Goal: Transaction & Acquisition: Obtain resource

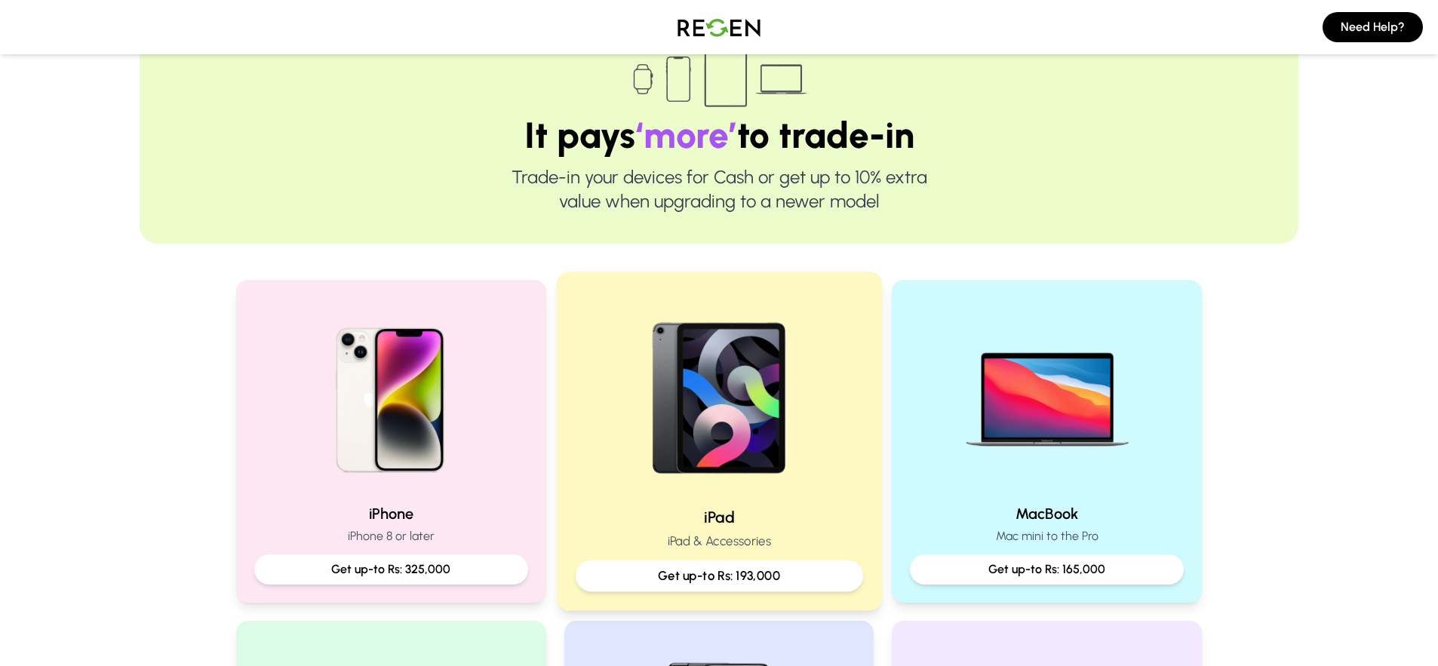
scroll to position [364, 0]
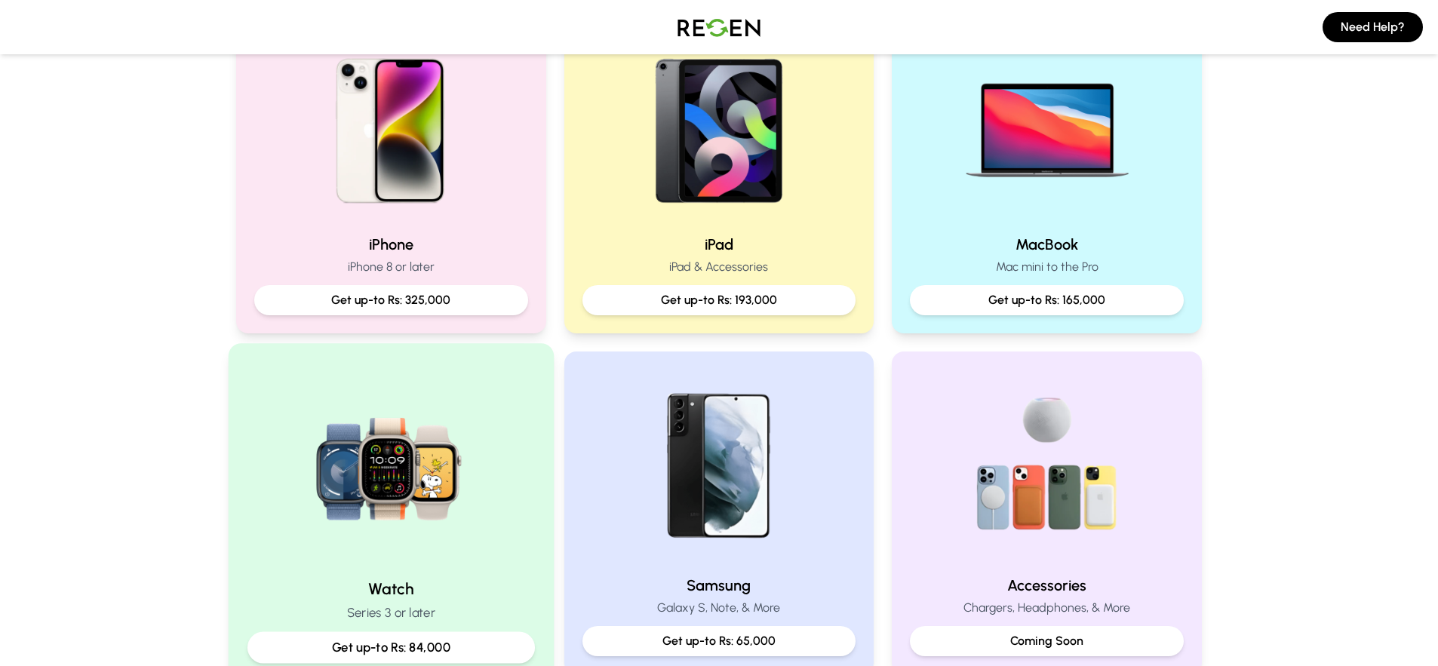
click at [381, 469] on img at bounding box center [391, 464] width 203 height 203
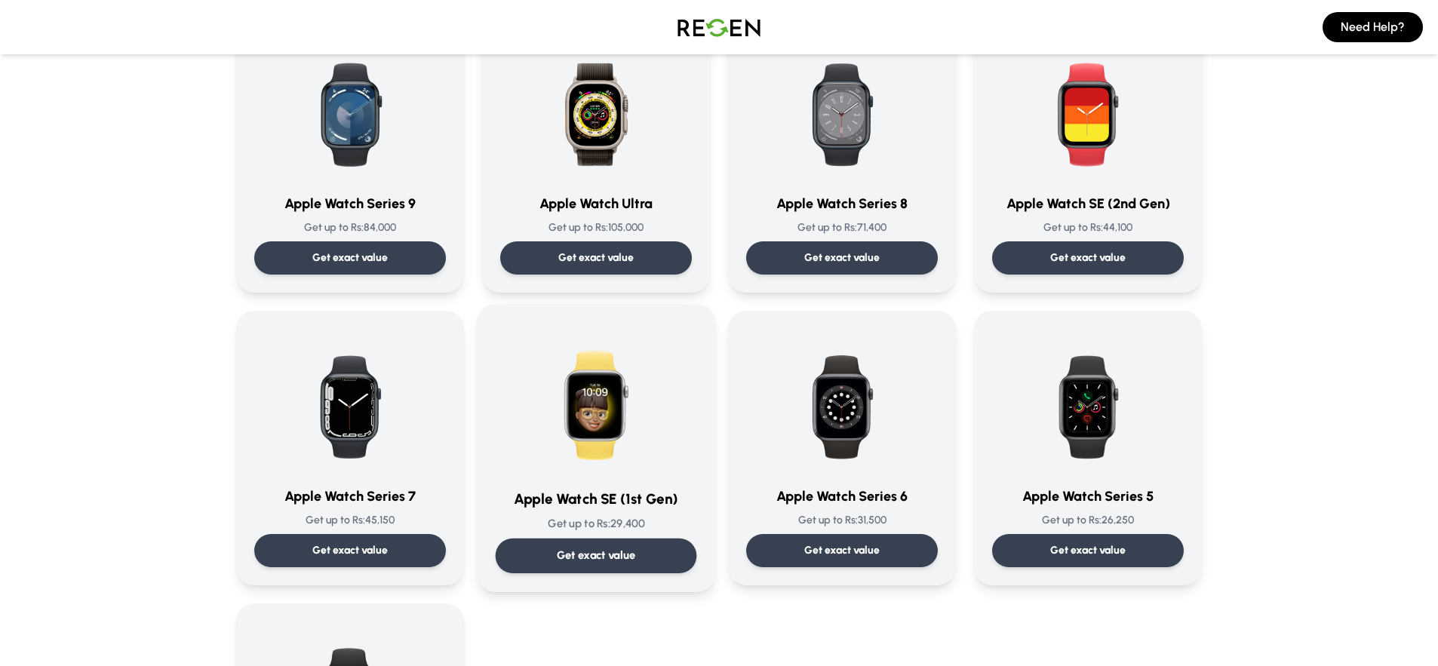
scroll to position [244, 0]
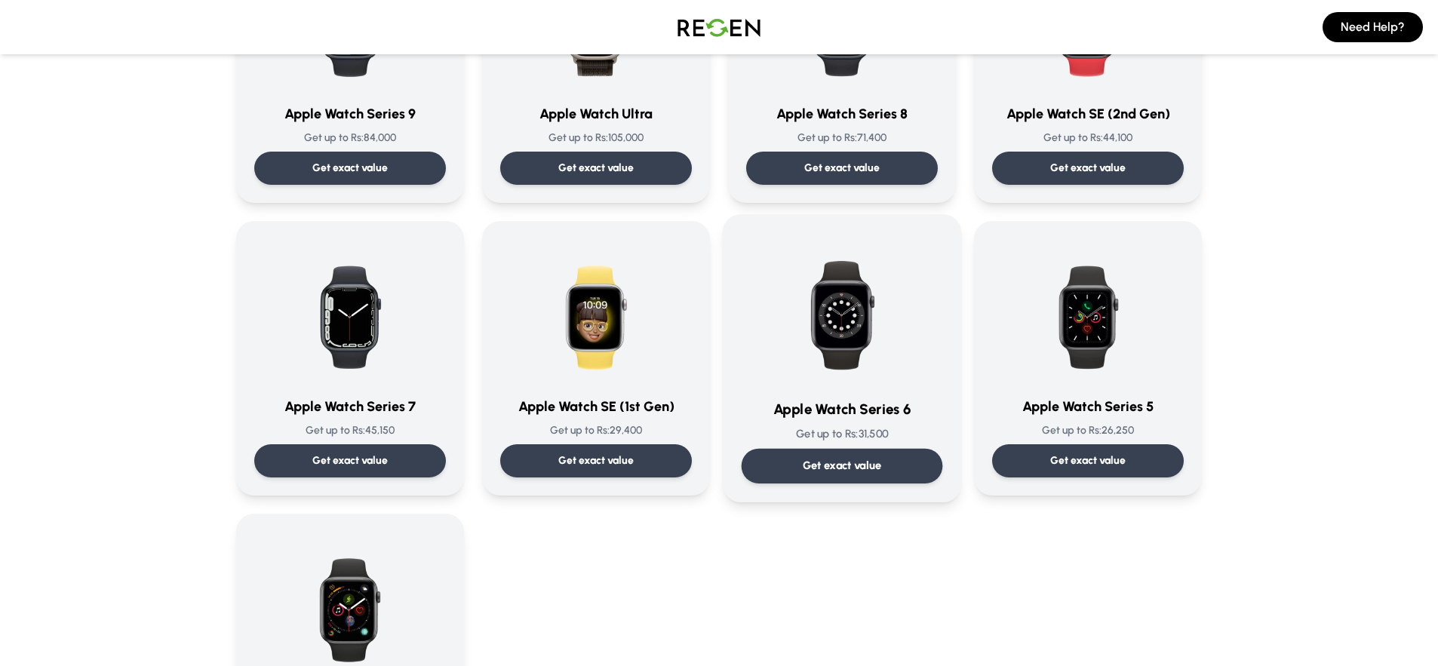
click at [833, 310] on img at bounding box center [842, 309] width 152 height 152
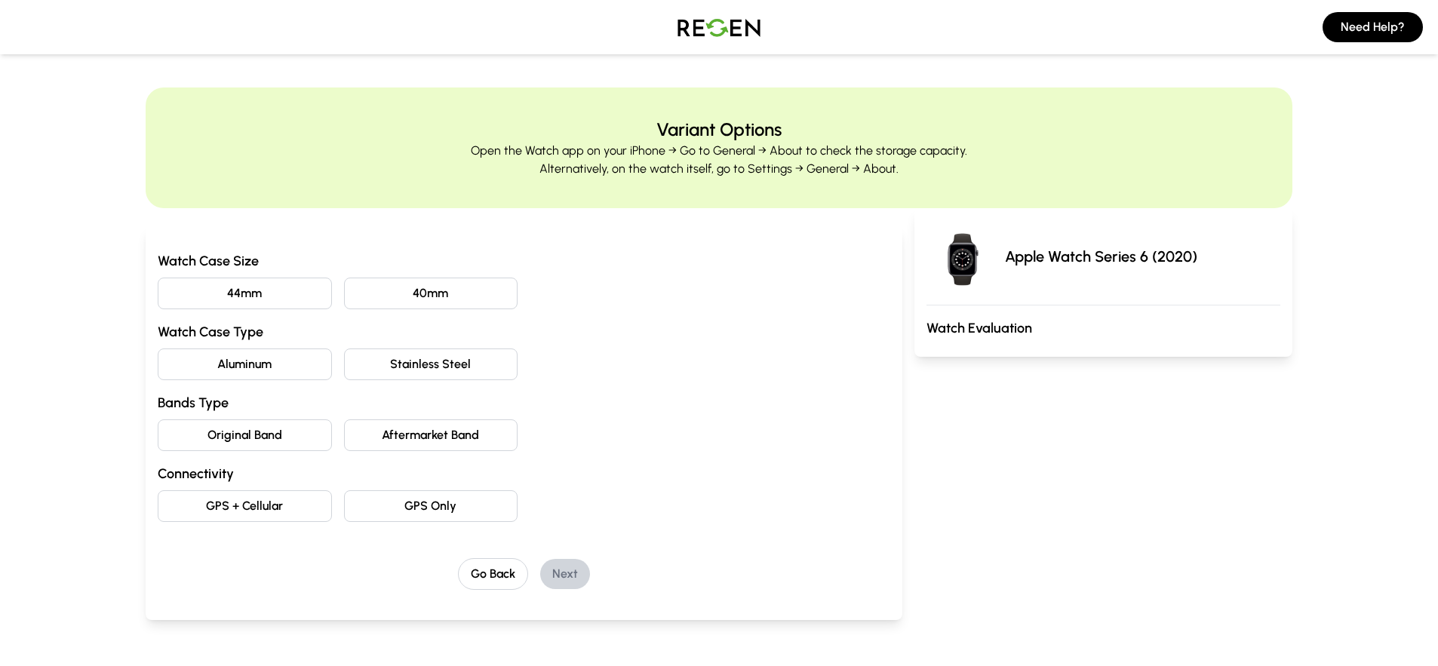
click at [450, 294] on button "40mm" at bounding box center [431, 294] width 174 height 32
click at [289, 373] on button "Aluminum" at bounding box center [245, 365] width 174 height 32
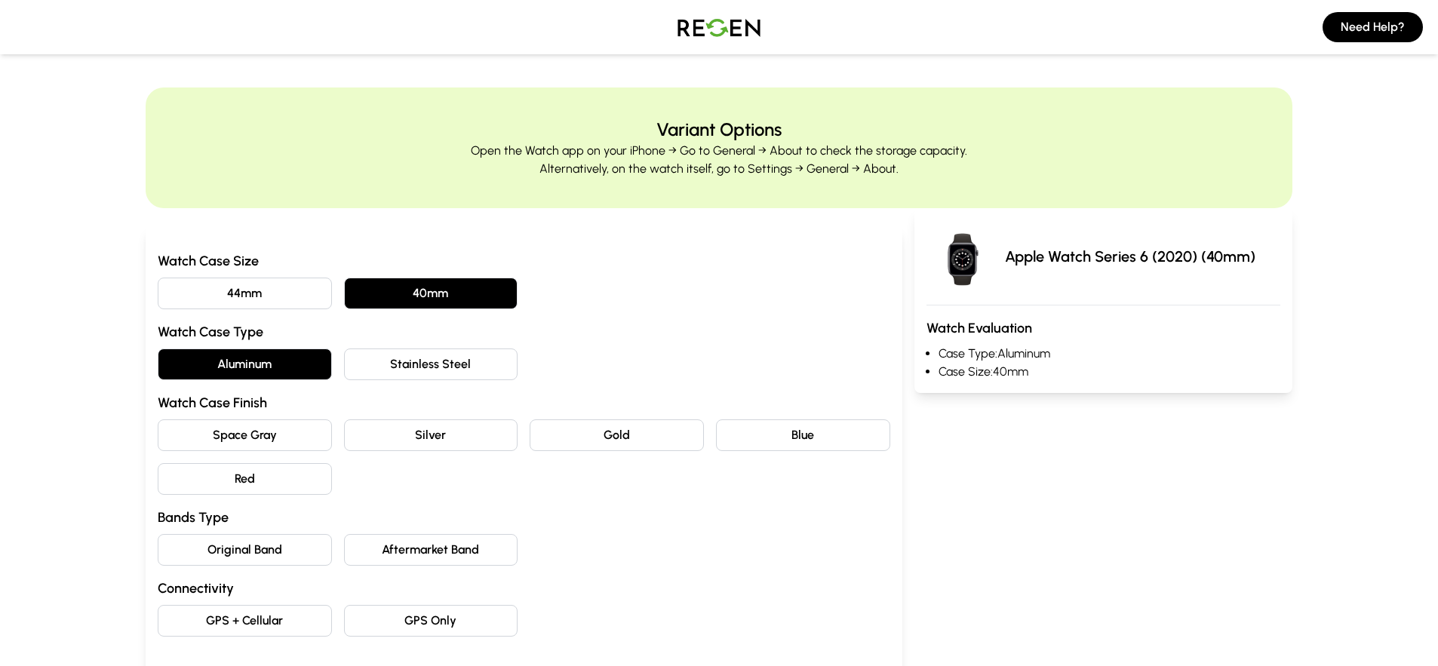
click at [768, 445] on button "Blue" at bounding box center [803, 436] width 174 height 32
click at [261, 553] on button "Original Band" at bounding box center [245, 550] width 174 height 32
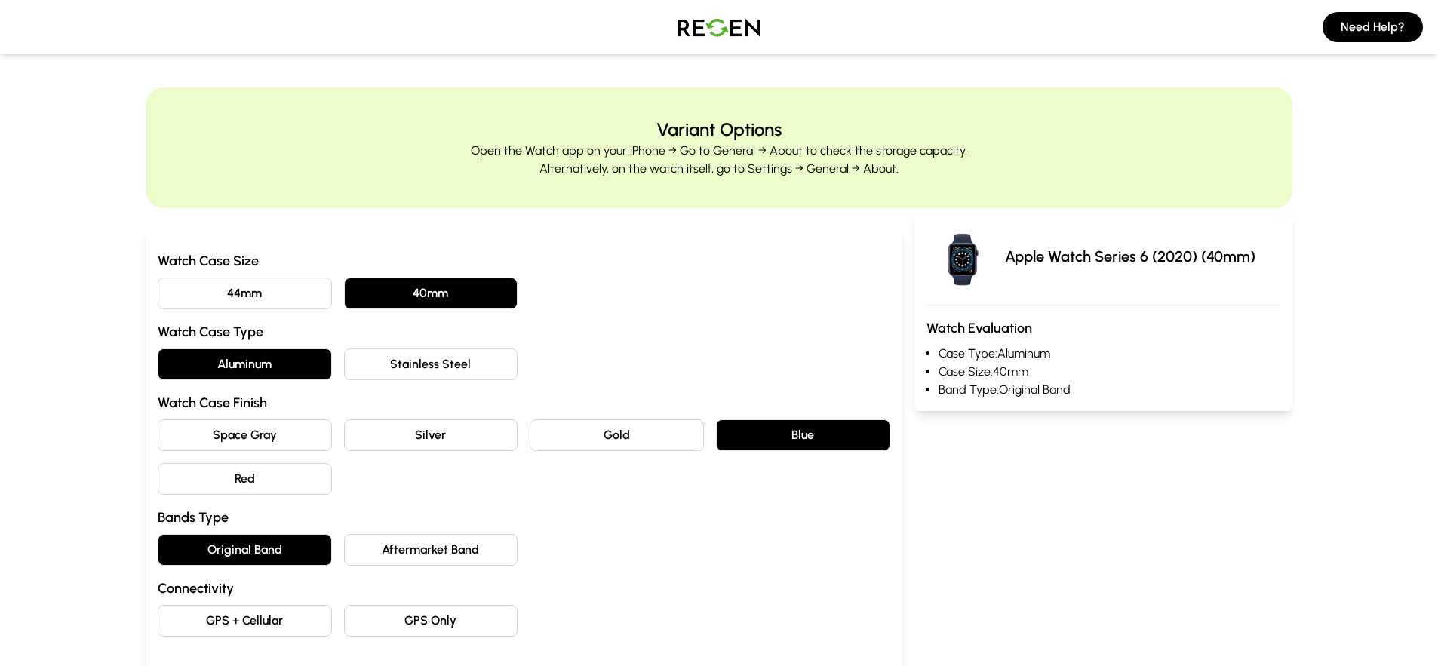
click at [441, 620] on button "GPS Only" at bounding box center [431, 621] width 174 height 32
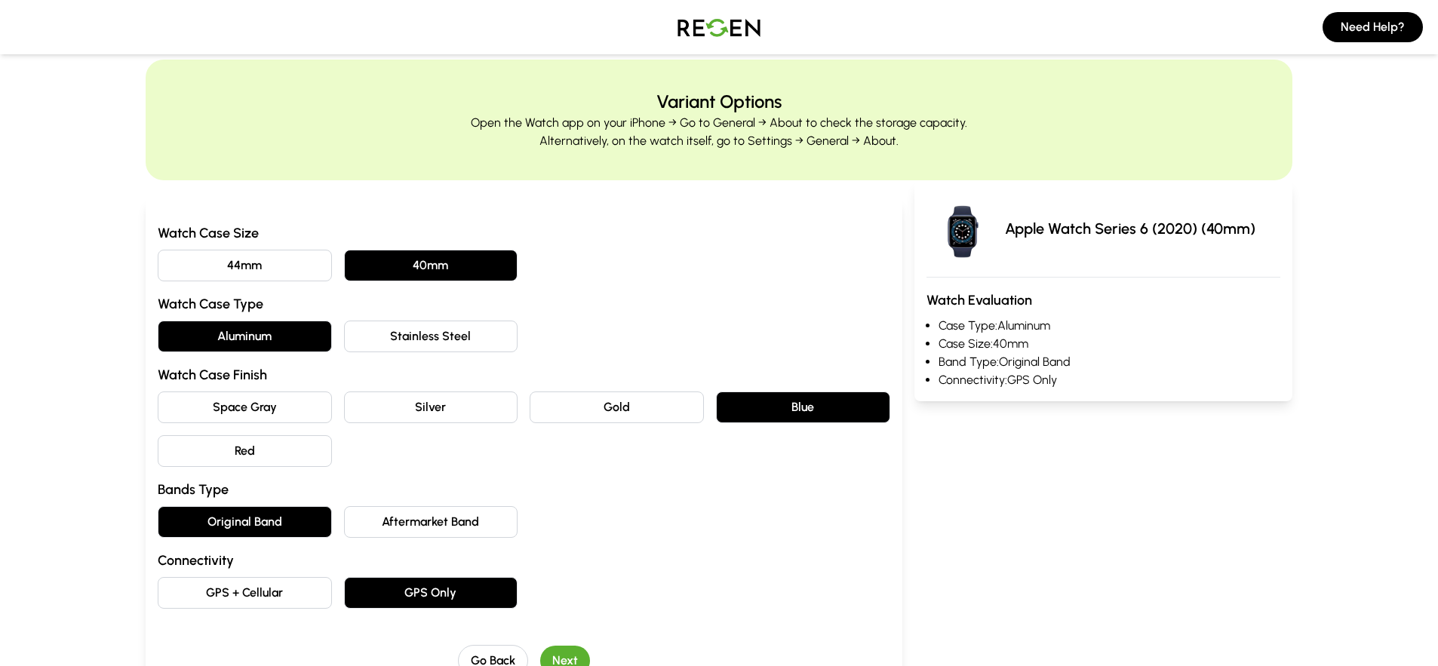
scroll to position [186, 0]
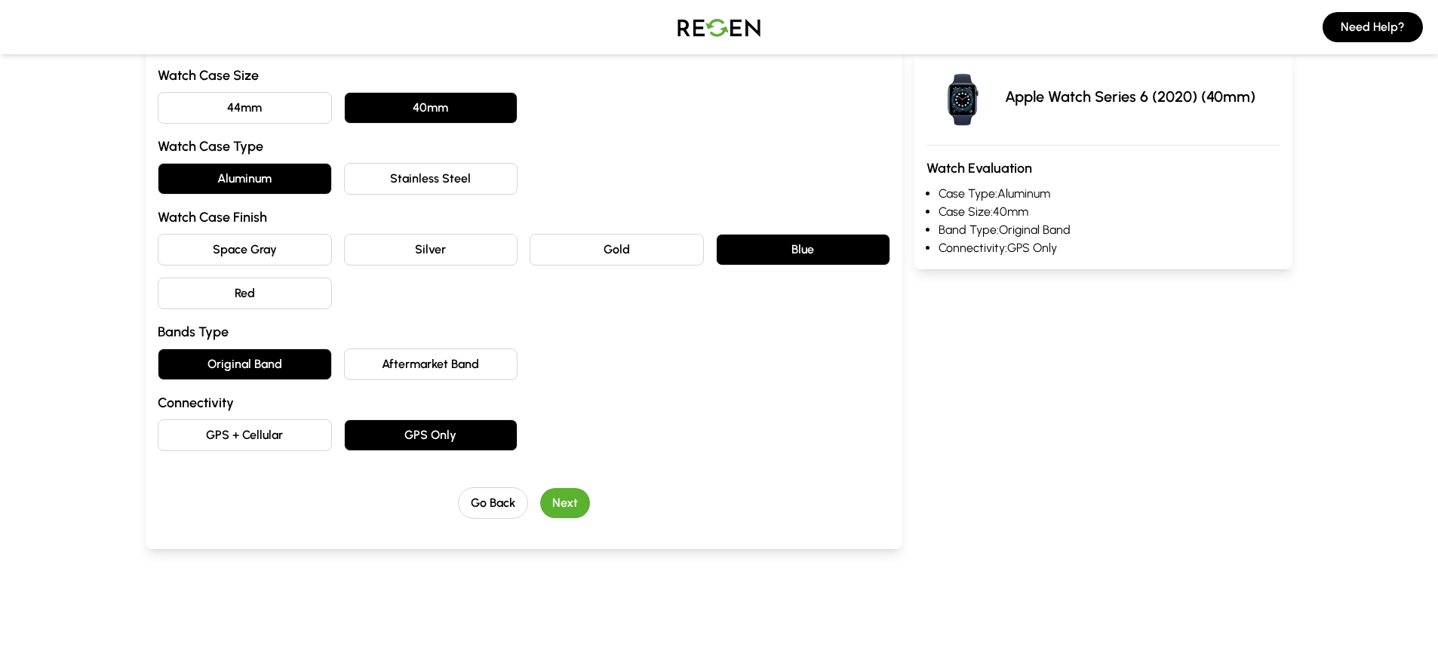
click at [566, 500] on button "Next" at bounding box center [565, 503] width 50 height 30
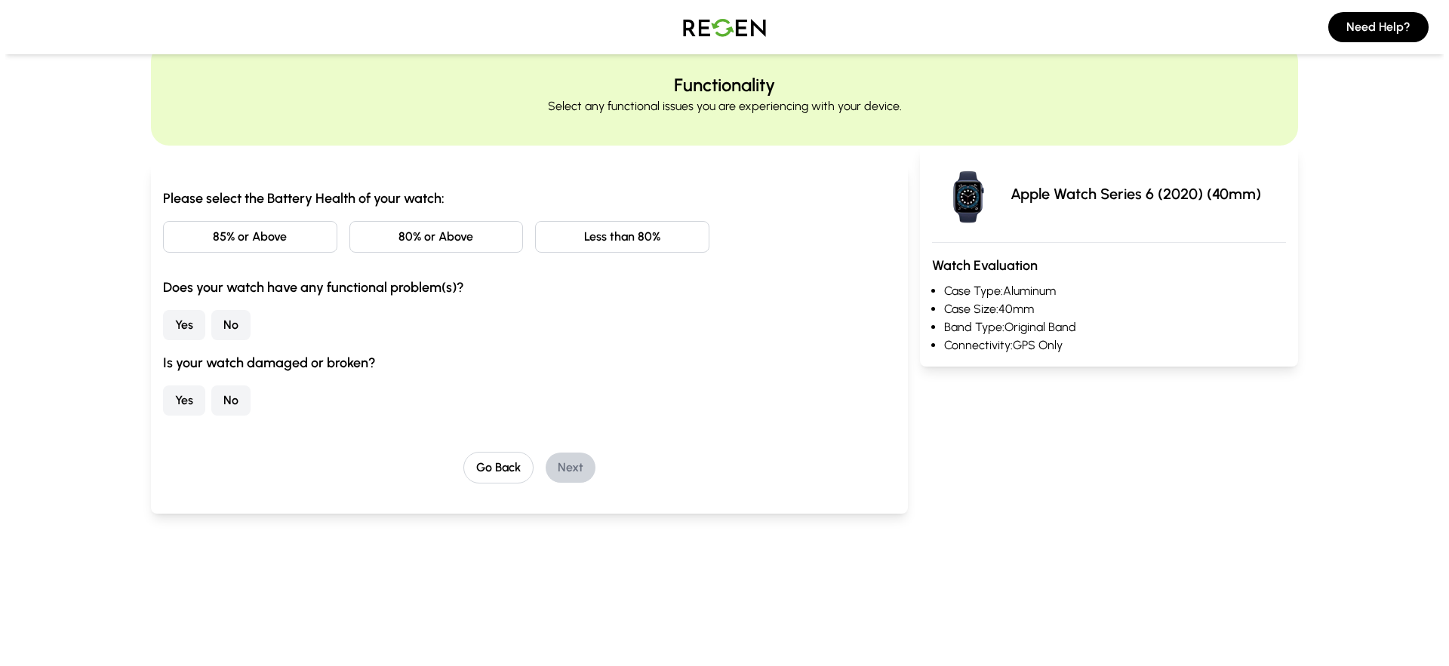
scroll to position [0, 0]
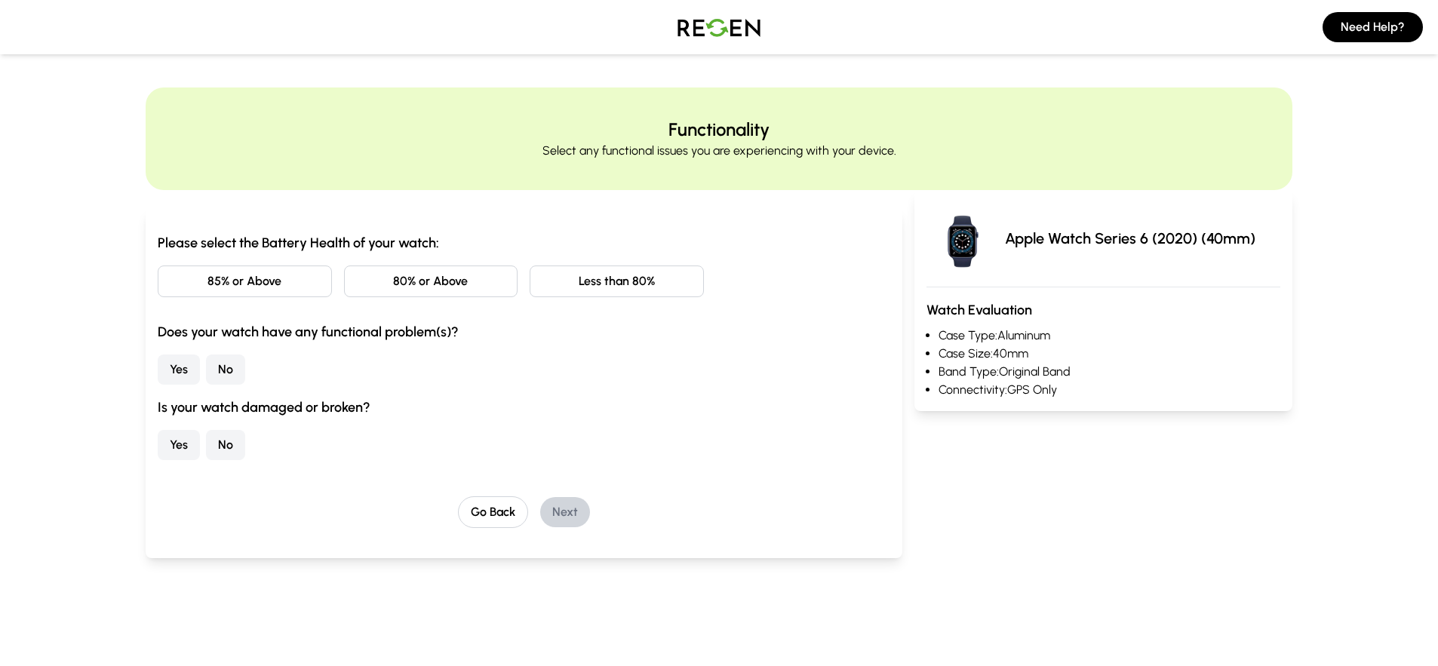
click at [278, 284] on button "85% or Above" at bounding box center [245, 282] width 174 height 32
click at [226, 373] on button "No" at bounding box center [225, 370] width 39 height 30
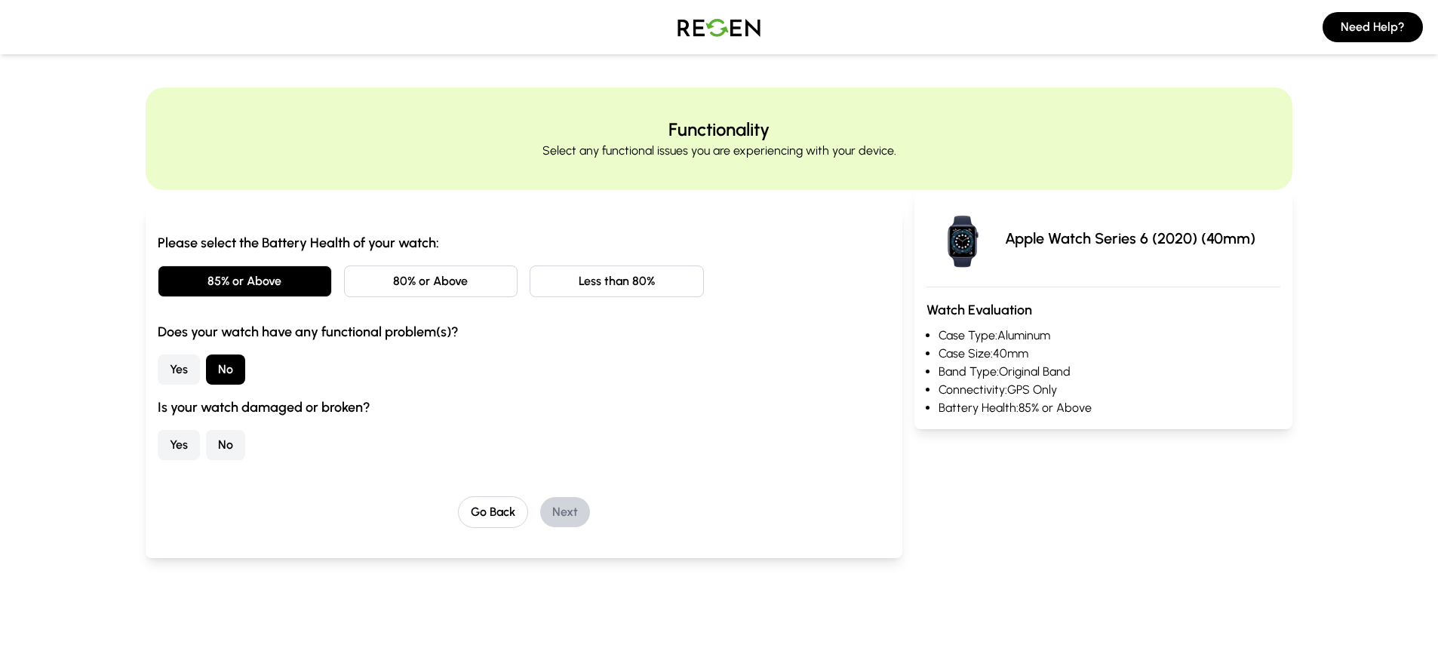
click at [225, 446] on button "No" at bounding box center [225, 445] width 39 height 30
click at [568, 515] on button "Next" at bounding box center [565, 512] width 50 height 30
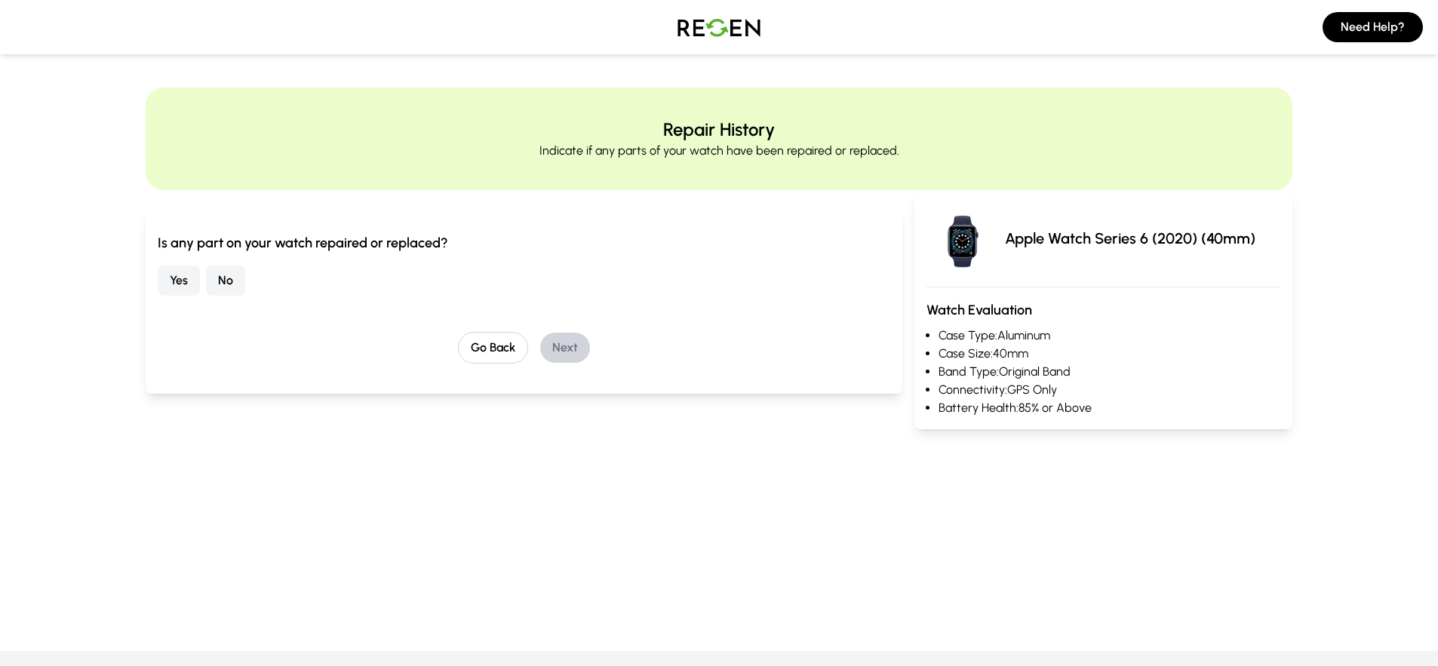
click at [226, 285] on button "No" at bounding box center [225, 281] width 39 height 30
click at [569, 343] on button "Next" at bounding box center [565, 348] width 50 height 30
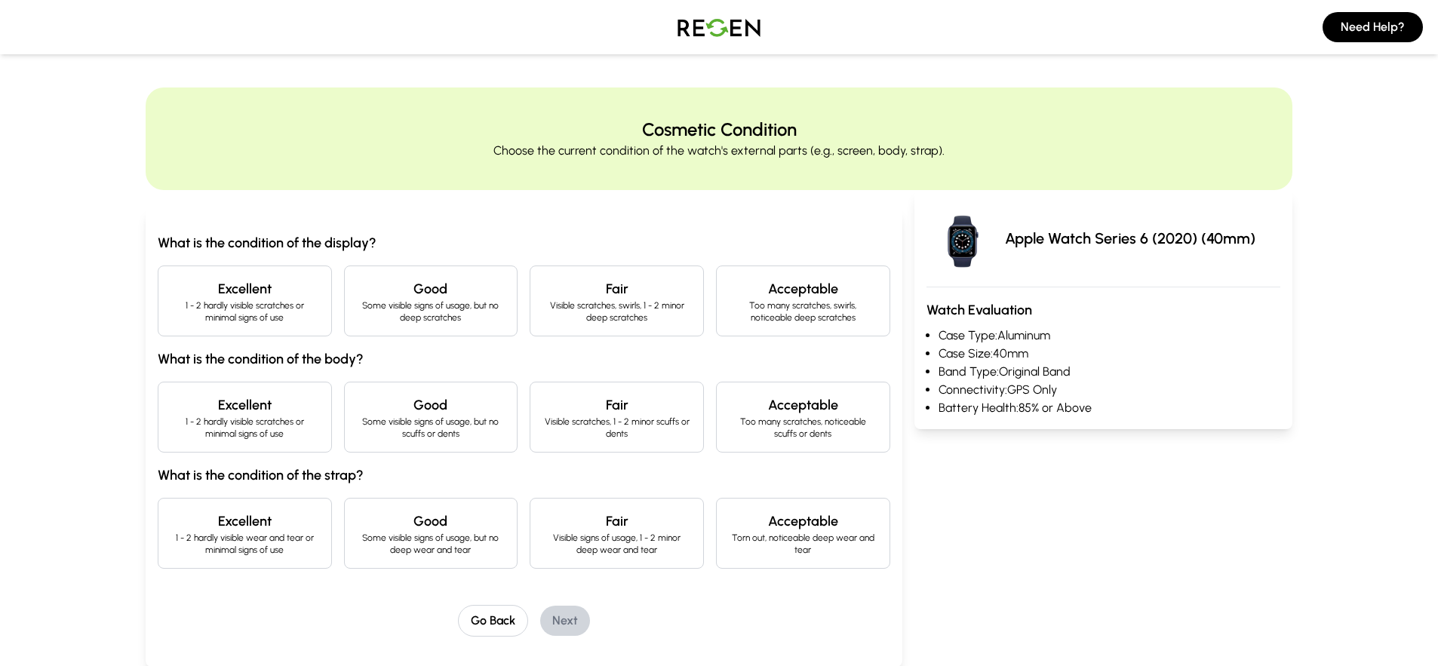
click at [290, 310] on p "1 - 2 hardly visible scratches or minimal signs of use" at bounding box center [245, 312] width 149 height 24
click at [271, 418] on p "1 - 2 hardly visible scratches or minimal signs of use" at bounding box center [245, 428] width 149 height 24
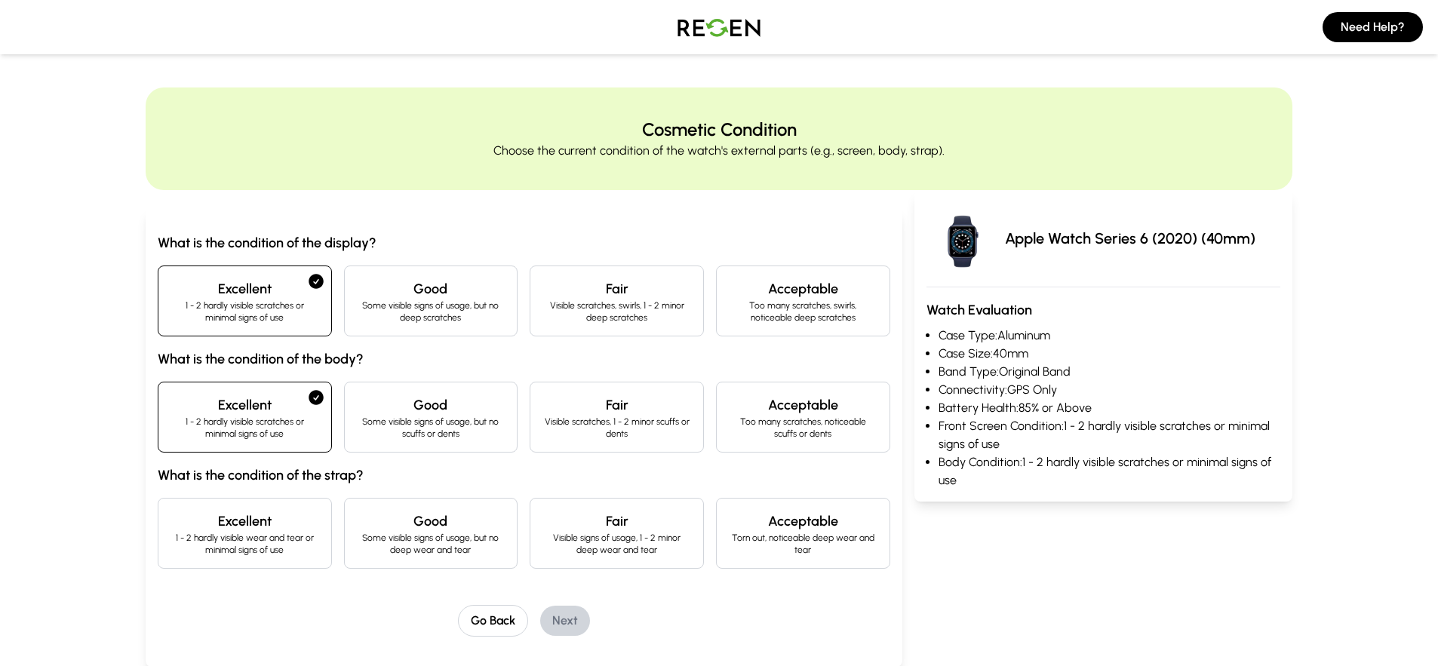
click at [277, 533] on p "1 - 2 hardly visible wear and tear or minimal signs of use" at bounding box center [245, 544] width 149 height 24
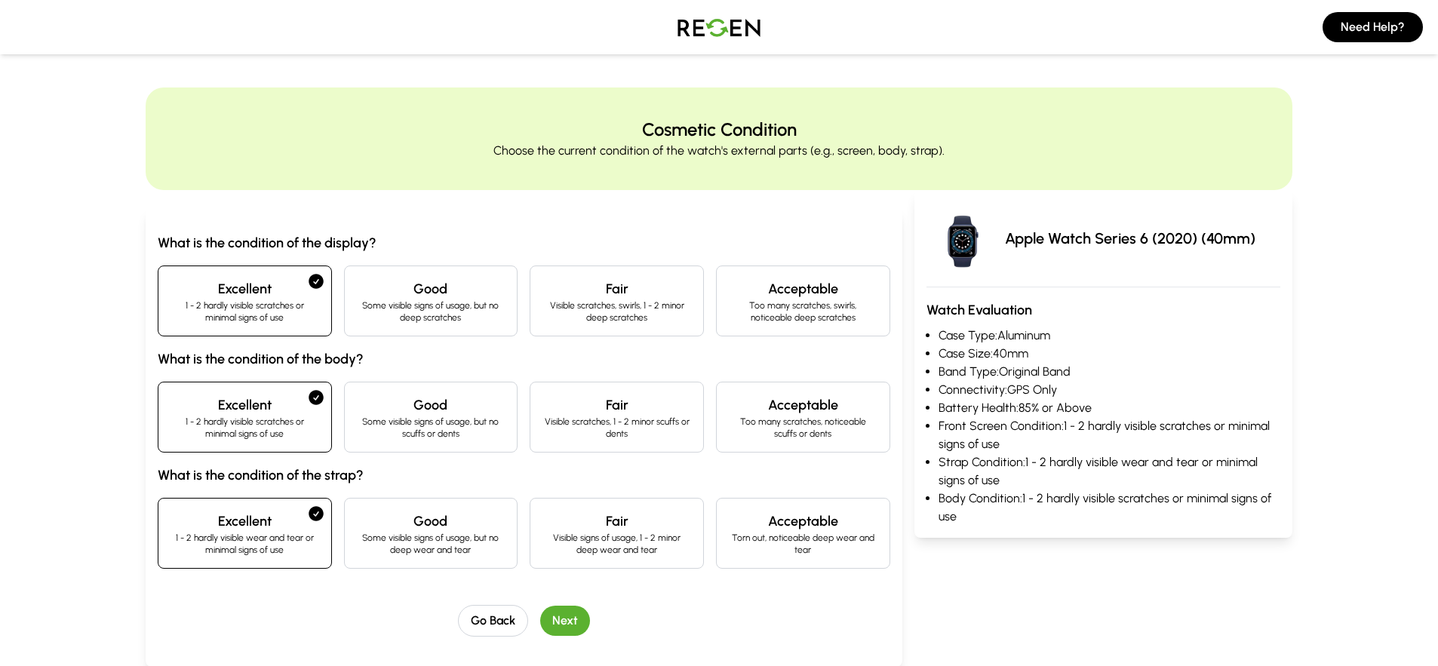
click at [565, 621] on button "Next" at bounding box center [565, 621] width 50 height 30
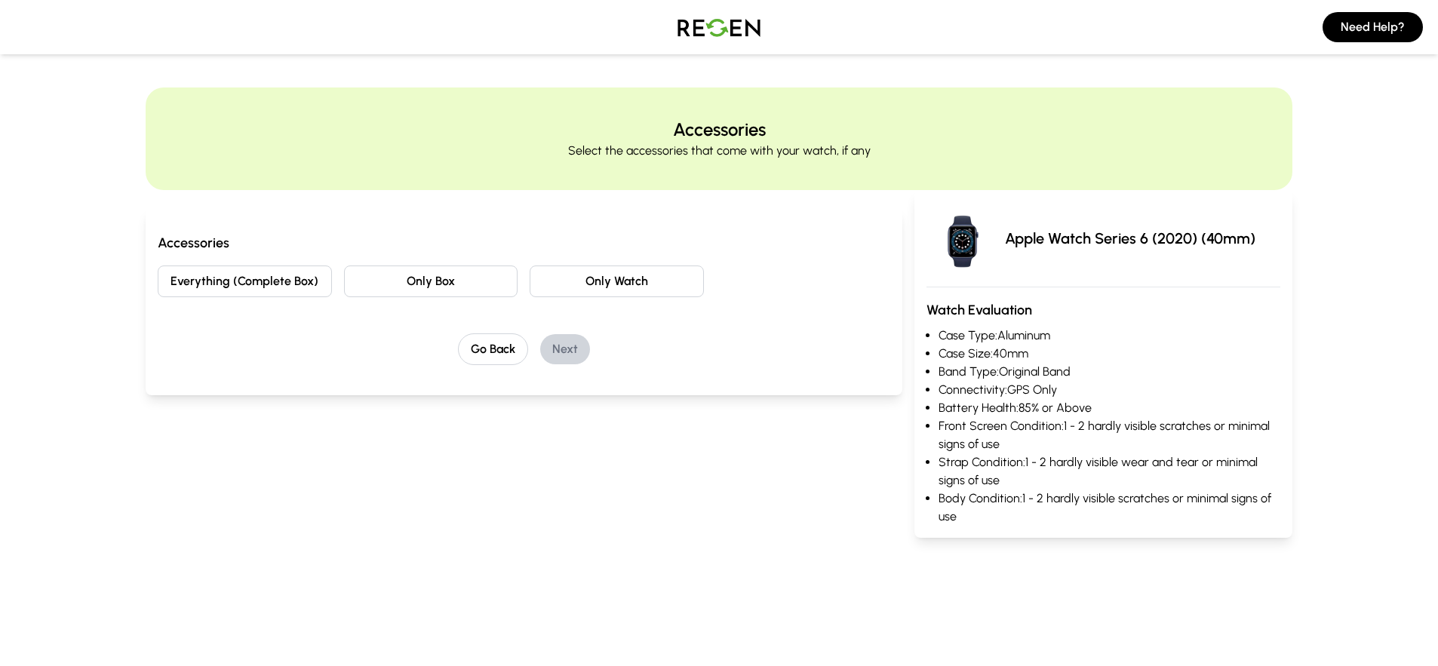
click at [264, 266] on button "Everything (Complete Box)" at bounding box center [245, 282] width 174 height 32
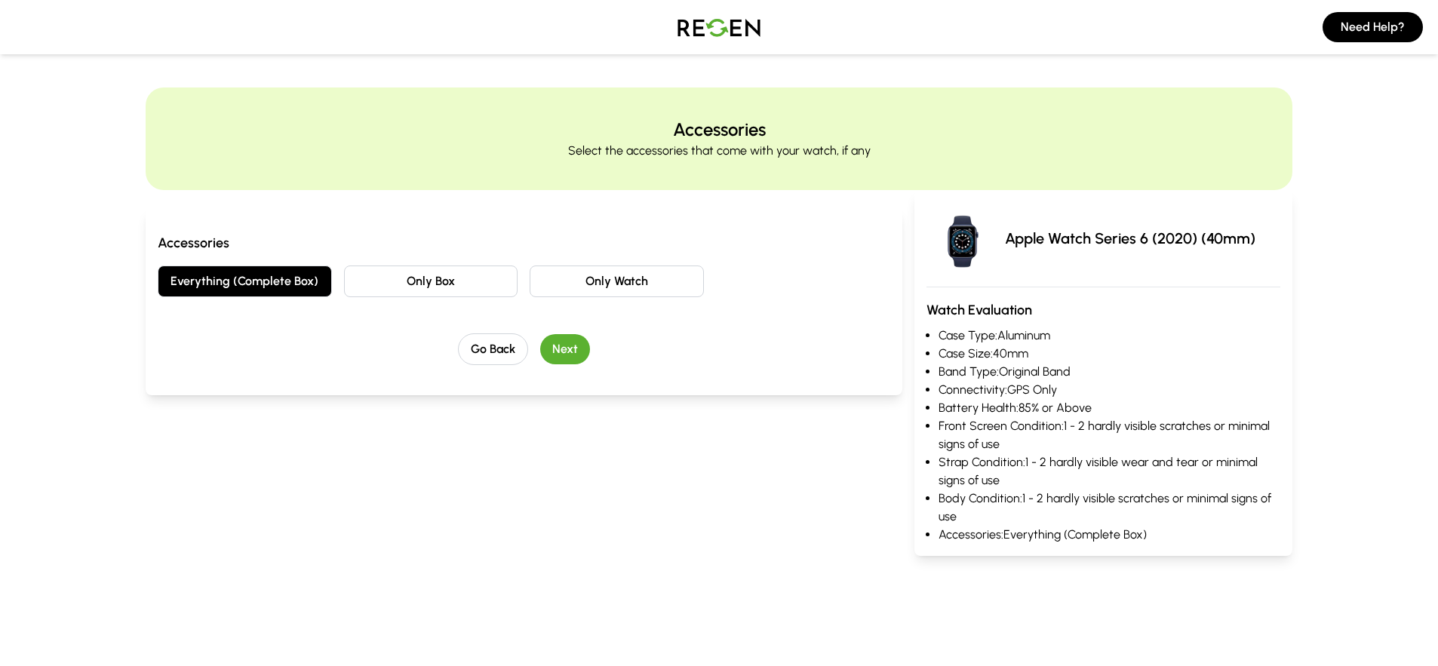
click at [562, 340] on button "Next" at bounding box center [565, 349] width 50 height 30
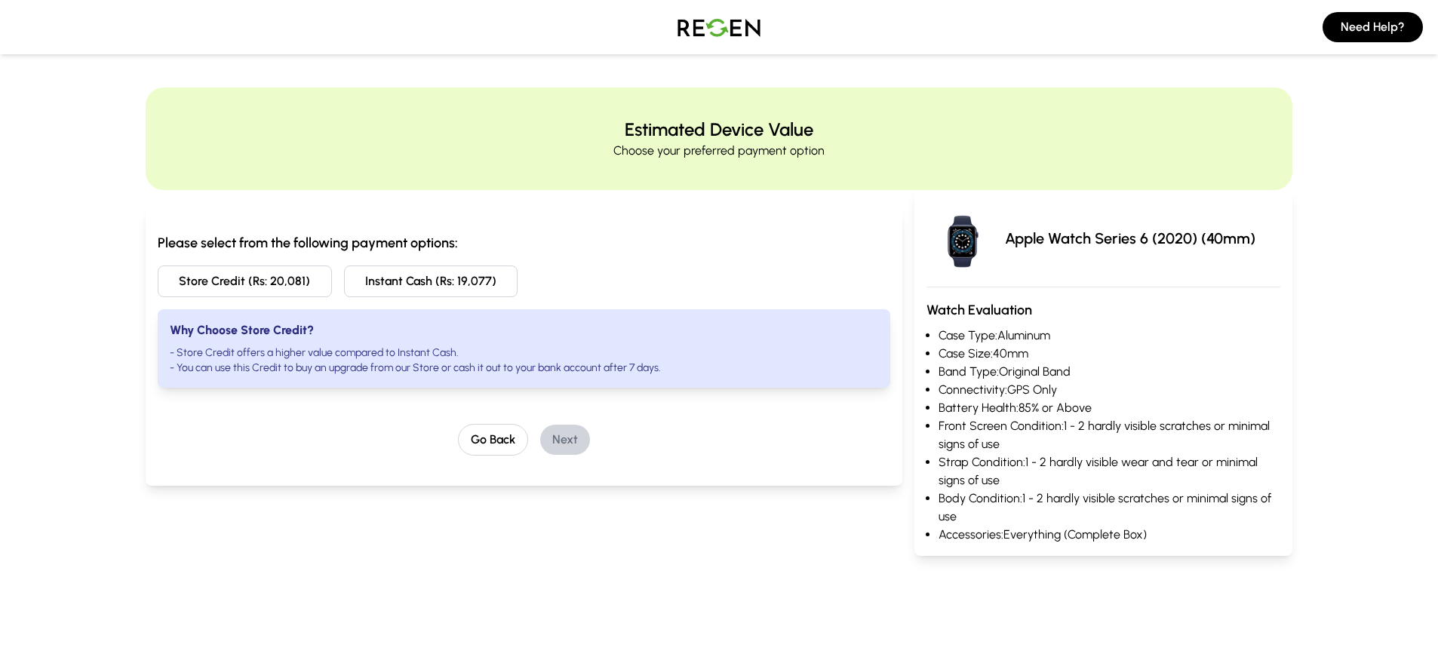
click at [583, 561] on main "Estimated Device Value Choose your preferred payment option Please select from …" at bounding box center [719, 322] width 1438 height 614
click at [238, 278] on button "Store Credit (Rs: 20,081)" at bounding box center [245, 282] width 174 height 32
click at [302, 492] on div "Please select from the following payment options: Store Credit (Rs: 20,081) Ins…" at bounding box center [524, 382] width 757 height 348
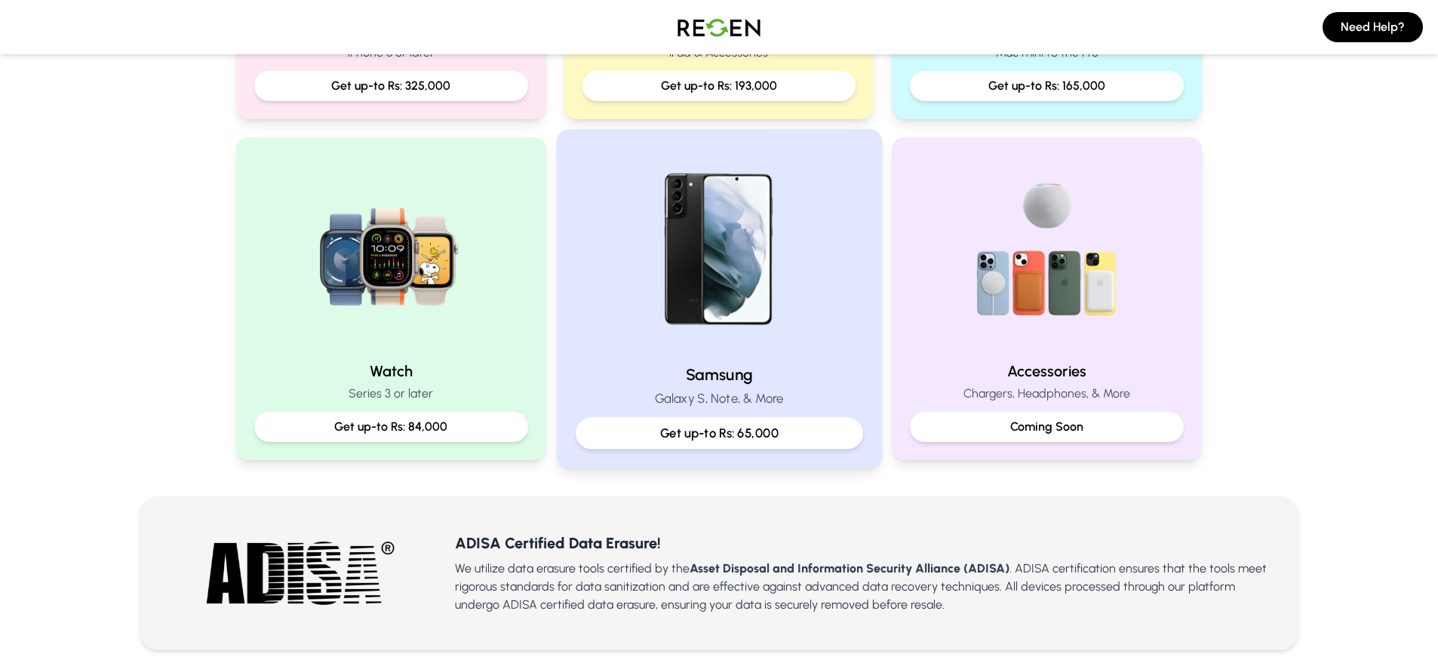
scroll to position [559, 0]
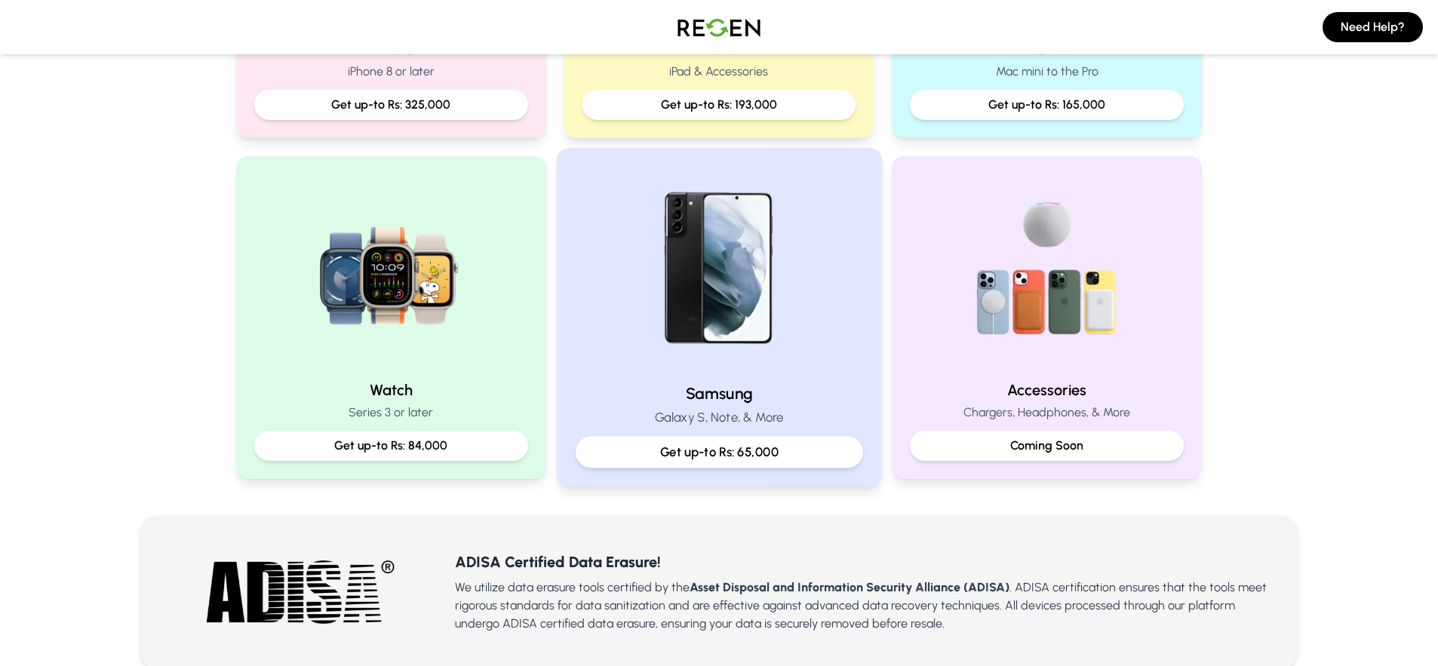
click at [736, 259] on img at bounding box center [719, 269] width 203 height 203
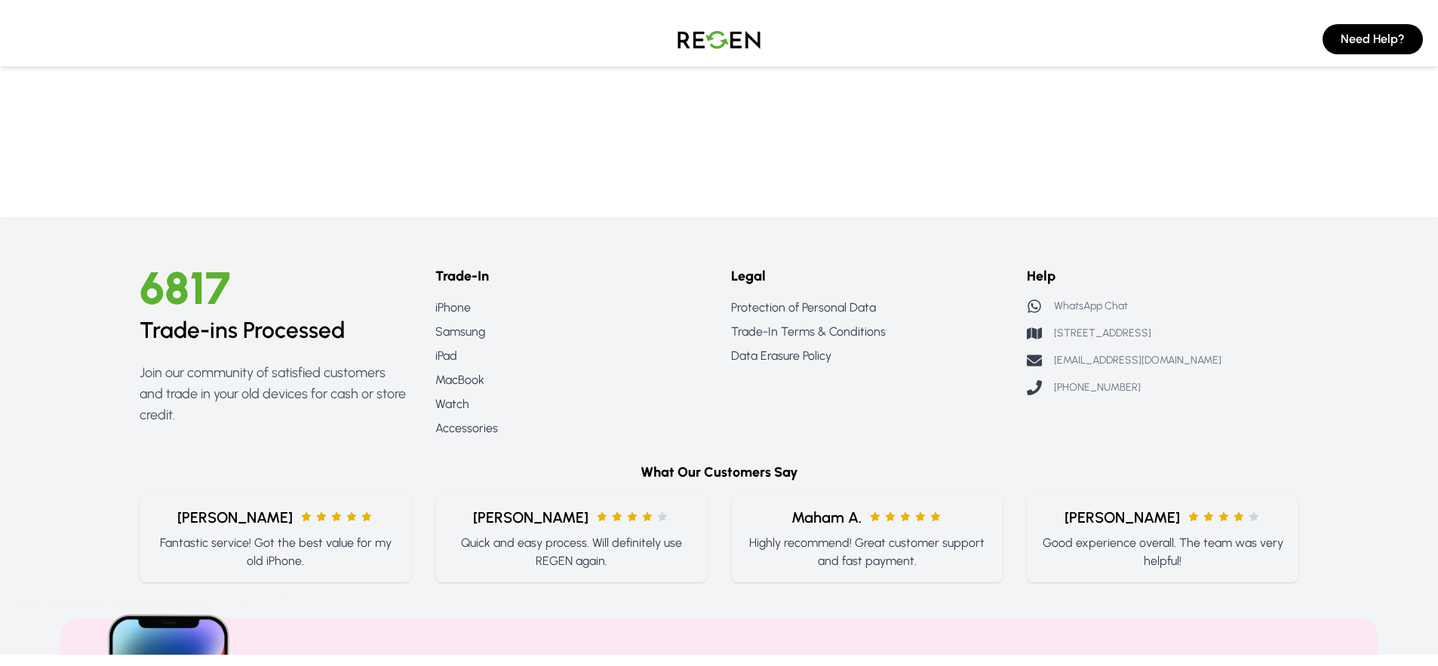
scroll to position [36, 0]
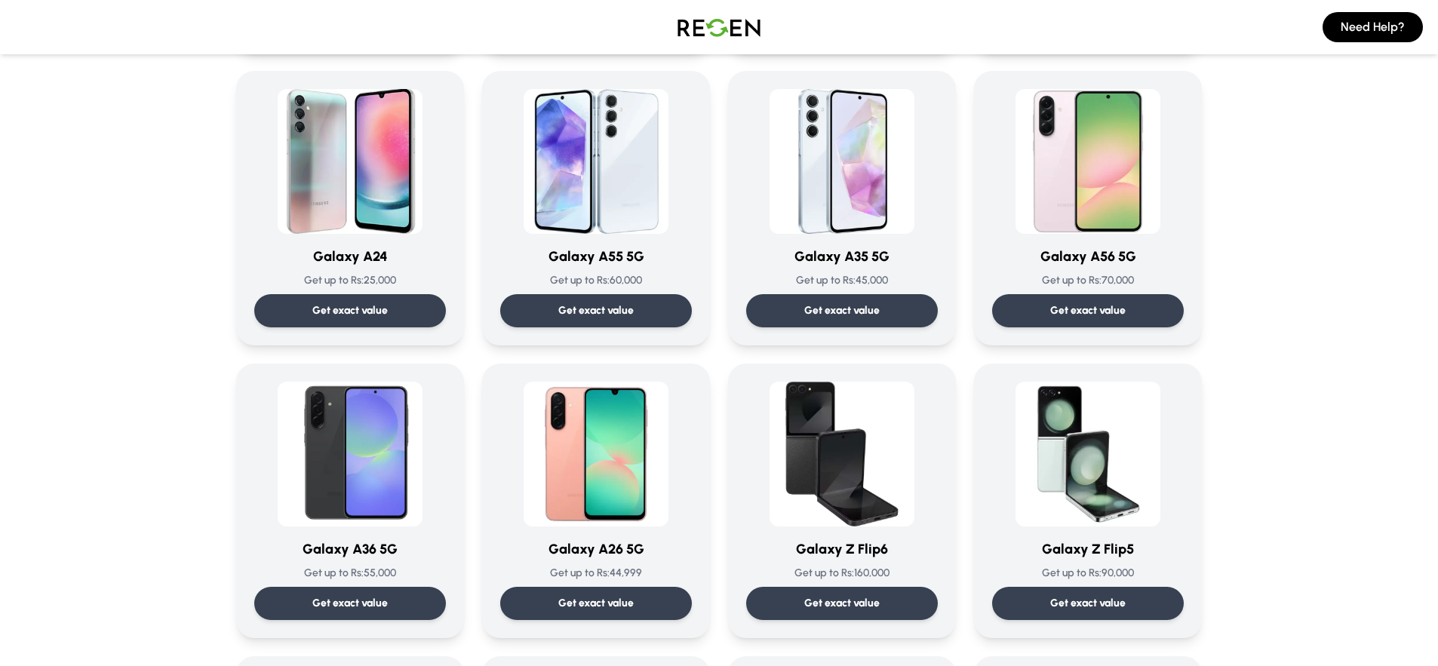
scroll to position [0, 0]
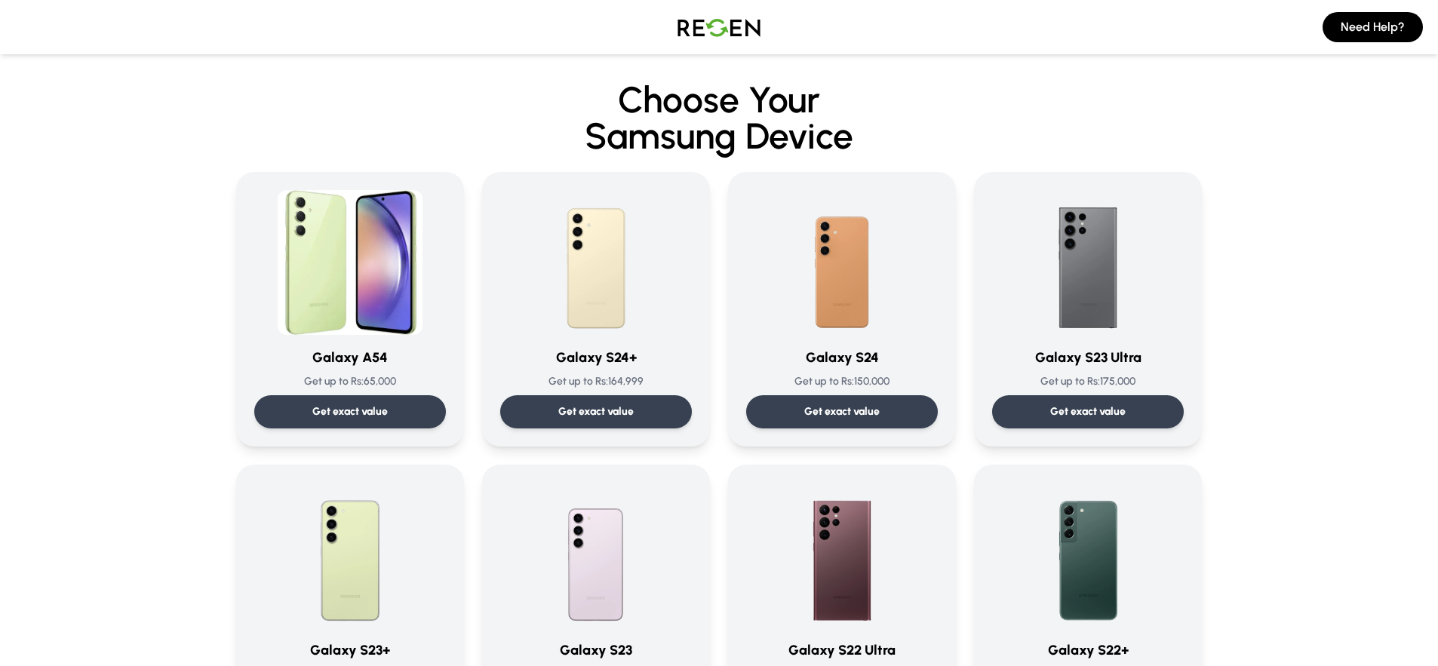
click at [729, 29] on img at bounding box center [719, 27] width 106 height 42
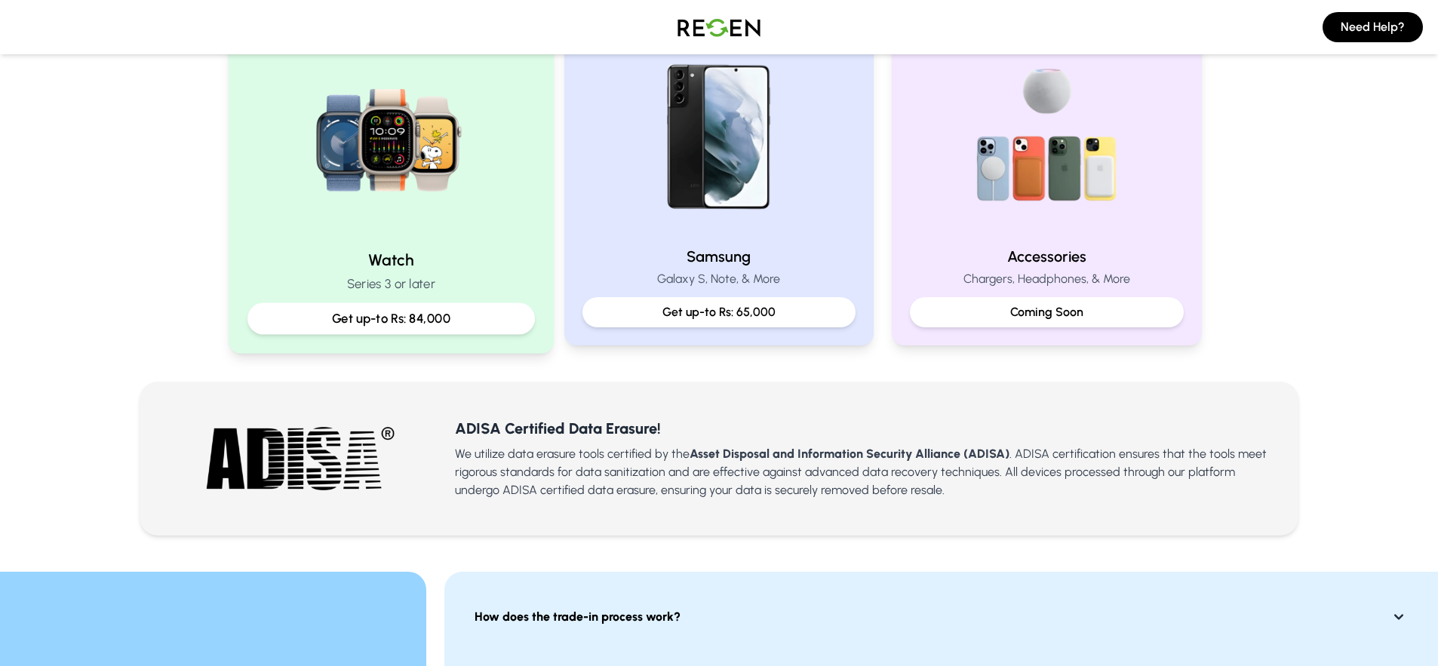
scroll to position [1753, 0]
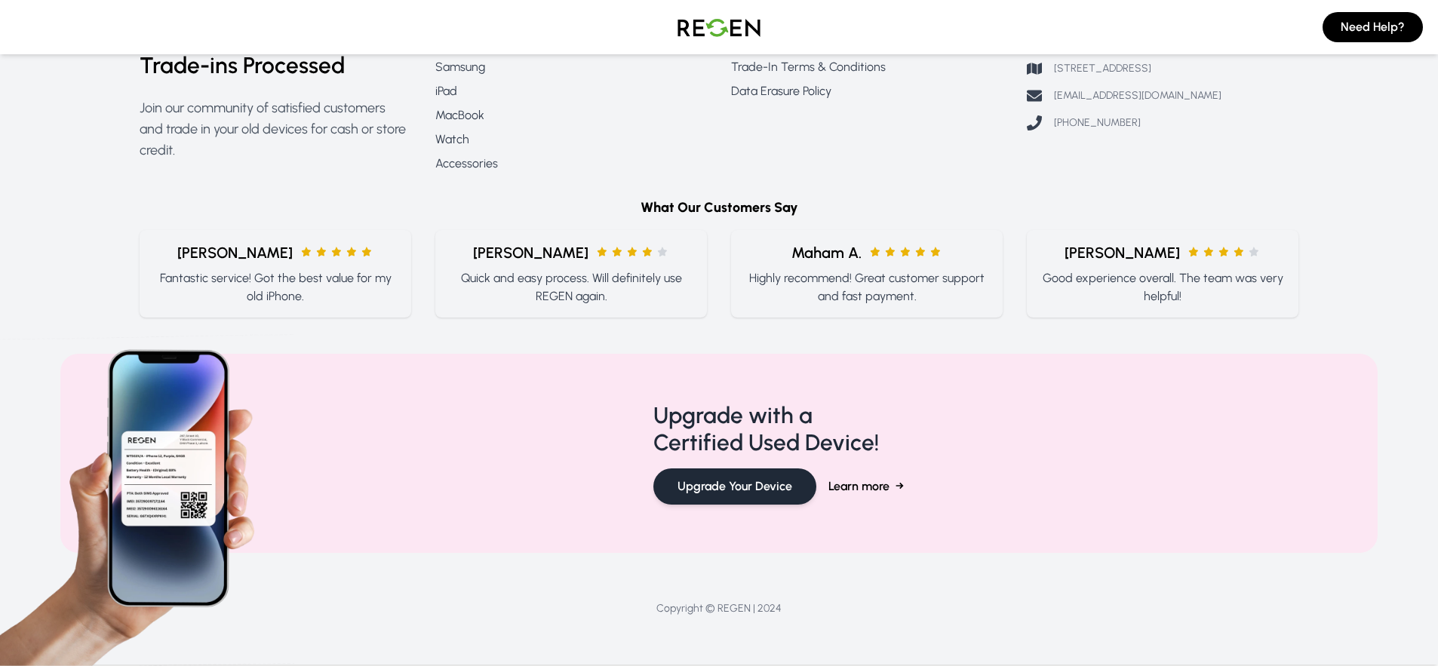
click at [678, 476] on button "Upgrade Your Device" at bounding box center [735, 487] width 163 height 36
